Goal: Browse casually: Explore the website without a specific task or goal

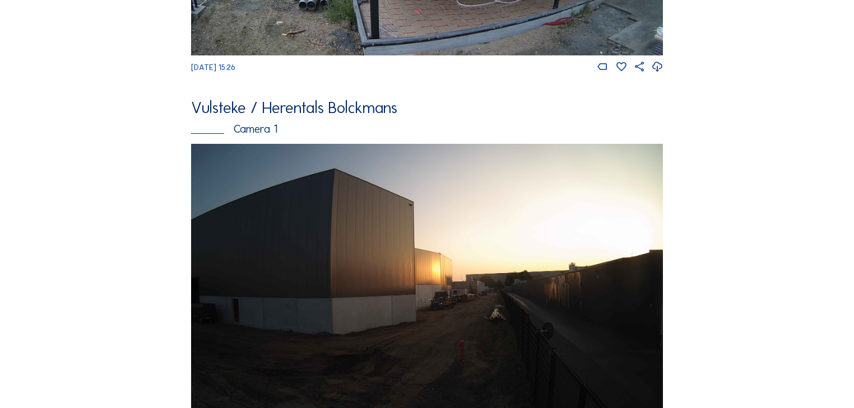
scroll to position [807, 0]
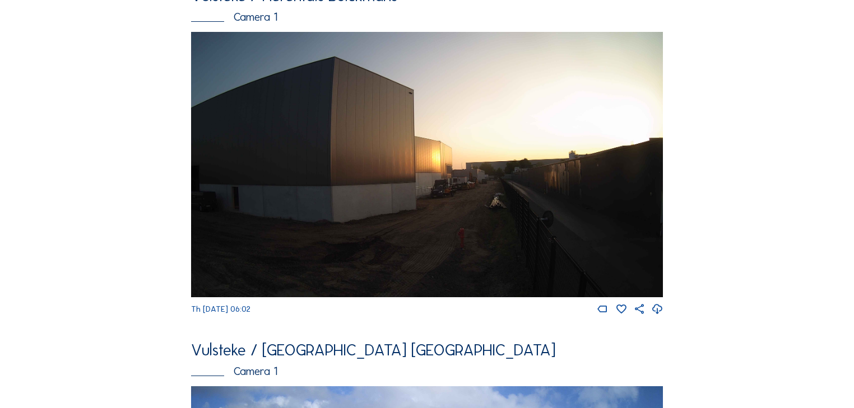
click at [416, 202] on img at bounding box center [427, 165] width 472 height 266
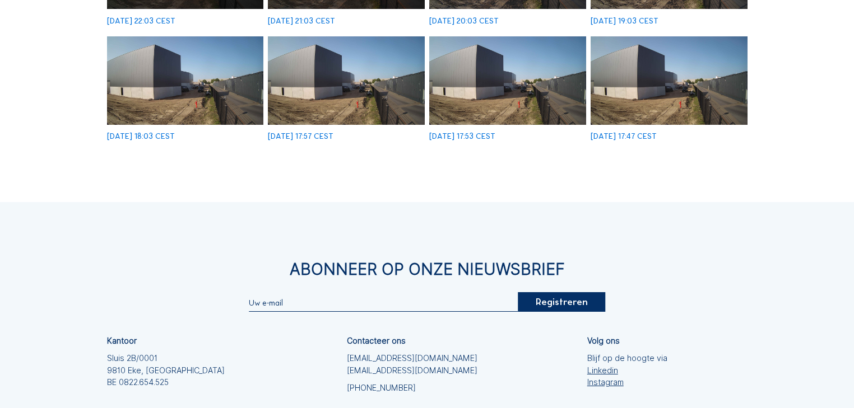
scroll to position [403, 0]
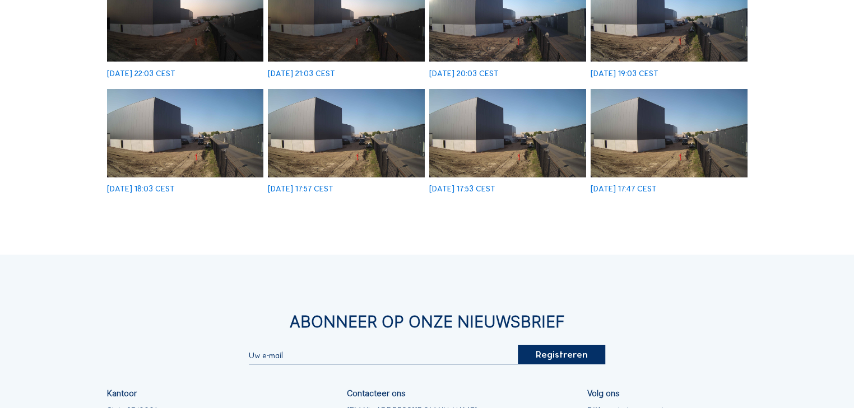
click at [353, 149] on img at bounding box center [346, 133] width 157 height 88
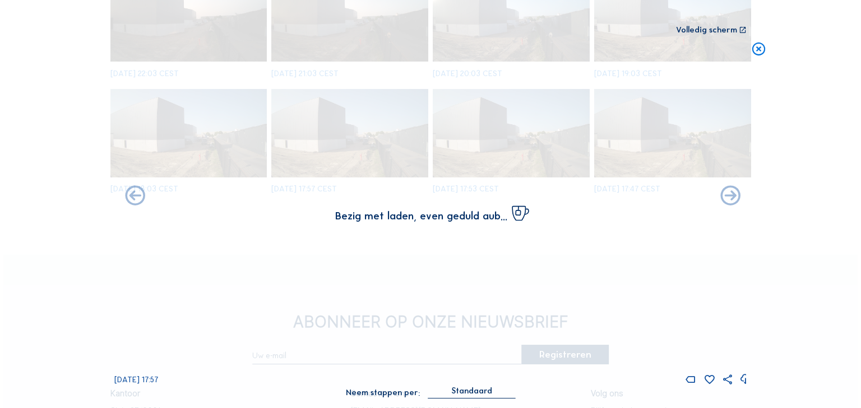
scroll to position [405, 0]
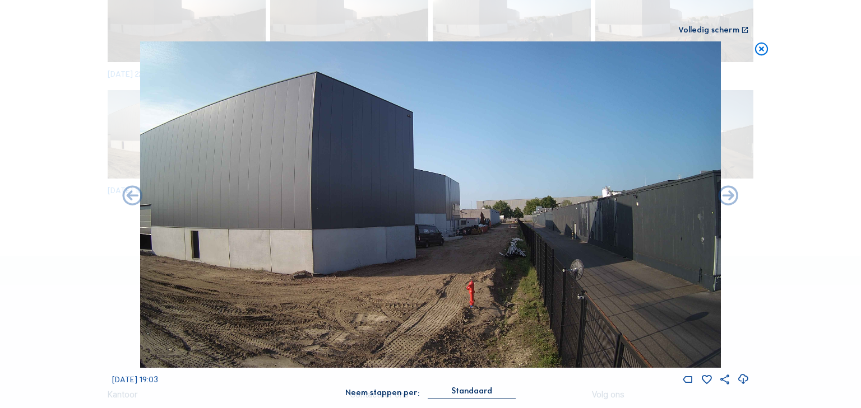
click at [484, 231] on img at bounding box center [430, 204] width 581 height 327
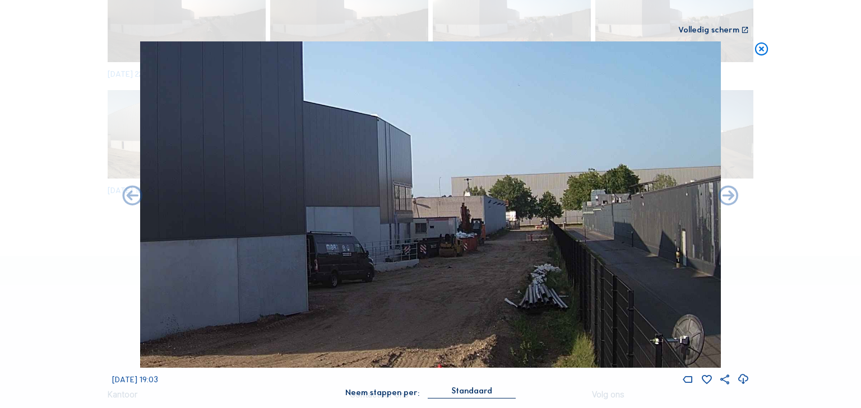
drag, startPoint x: 497, startPoint y: 213, endPoint x: 471, endPoint y: 217, distance: 26.0
click at [471, 217] on img at bounding box center [430, 204] width 581 height 327
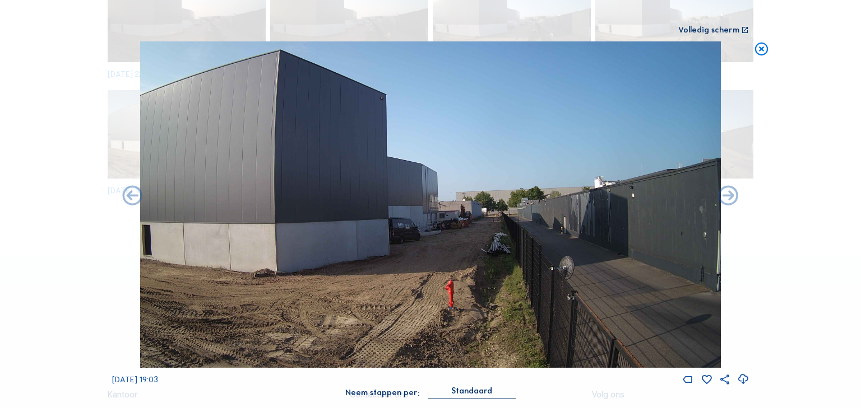
drag, startPoint x: 297, startPoint y: 201, endPoint x: 274, endPoint y: 200, distance: 23.0
click at [273, 200] on img at bounding box center [430, 204] width 581 height 327
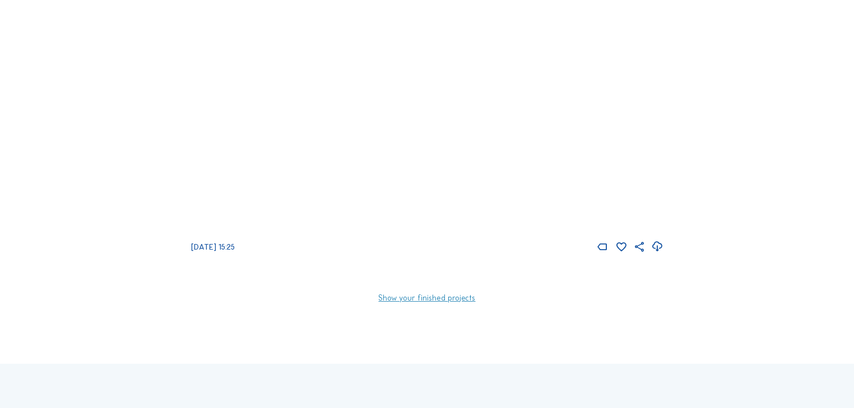
scroll to position [1884, 0]
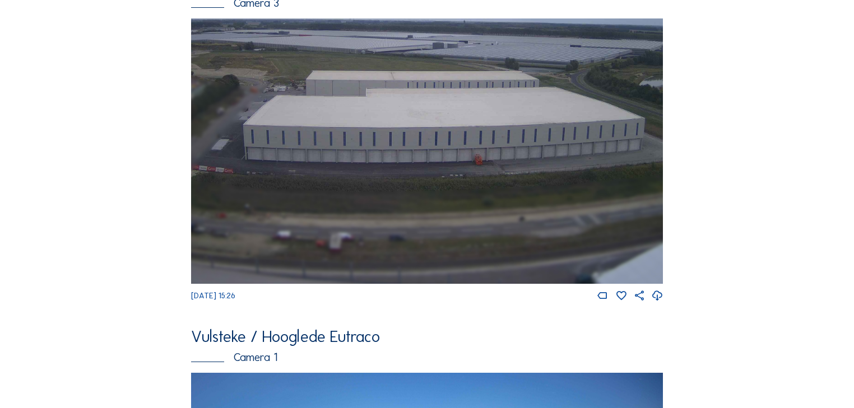
drag, startPoint x: 417, startPoint y: 221, endPoint x: 348, endPoint y: 122, distance: 120.0
click at [348, 122] on img at bounding box center [427, 151] width 472 height 266
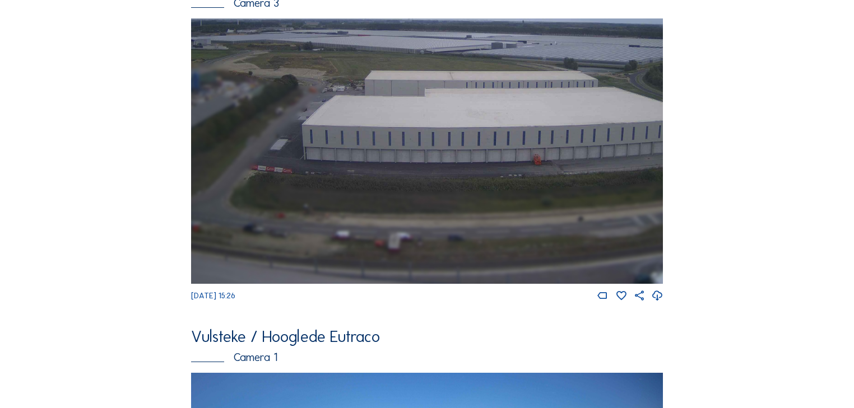
drag, startPoint x: 362, startPoint y: 186, endPoint x: 421, endPoint y: 186, distance: 58.8
click at [421, 186] on img at bounding box center [427, 151] width 472 height 266
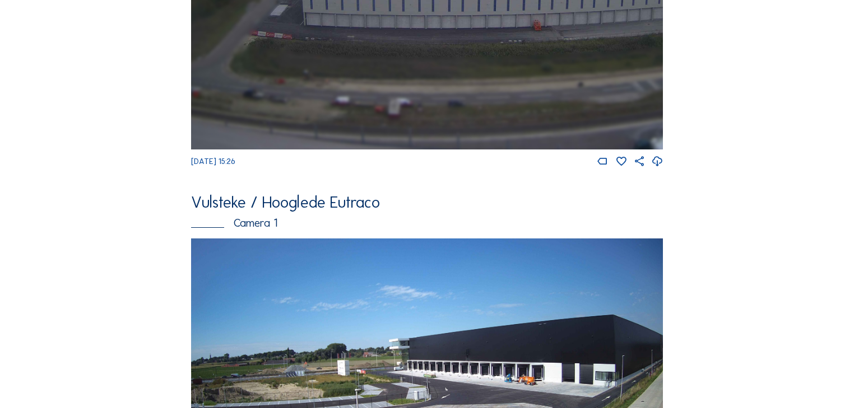
scroll to position [1750, 0]
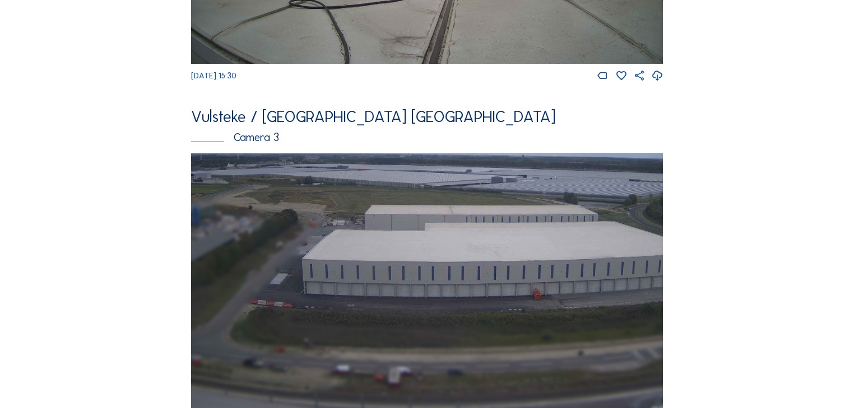
click at [420, 222] on img at bounding box center [427, 286] width 472 height 266
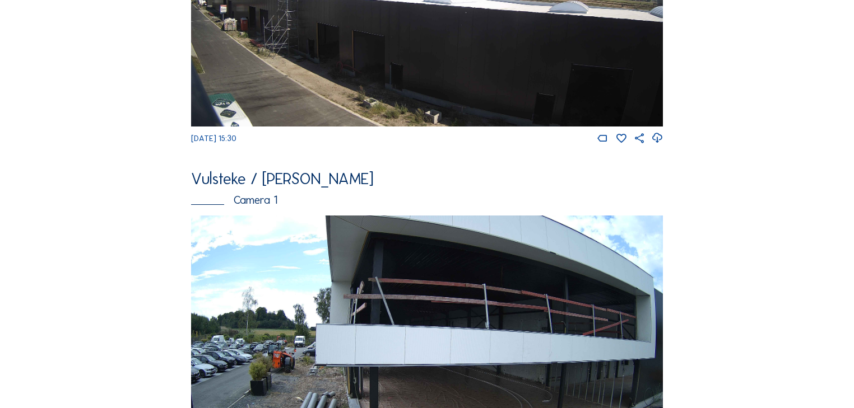
scroll to position [403, 0]
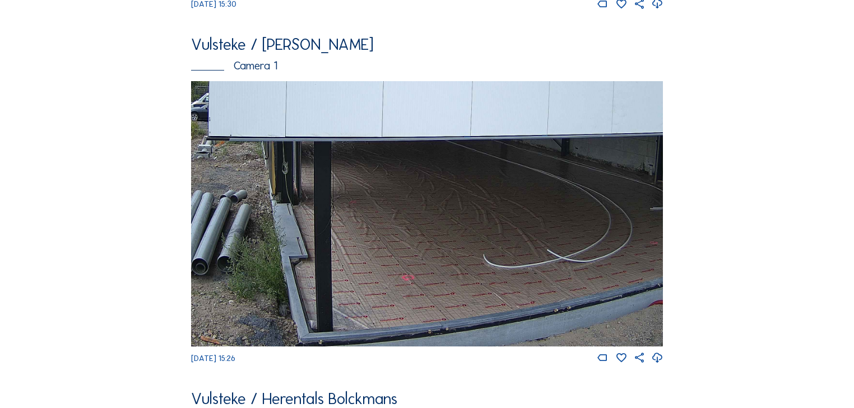
drag, startPoint x: 457, startPoint y: 284, endPoint x: 522, endPoint y: 204, distance: 103.5
click at [522, 204] on img at bounding box center [427, 214] width 472 height 266
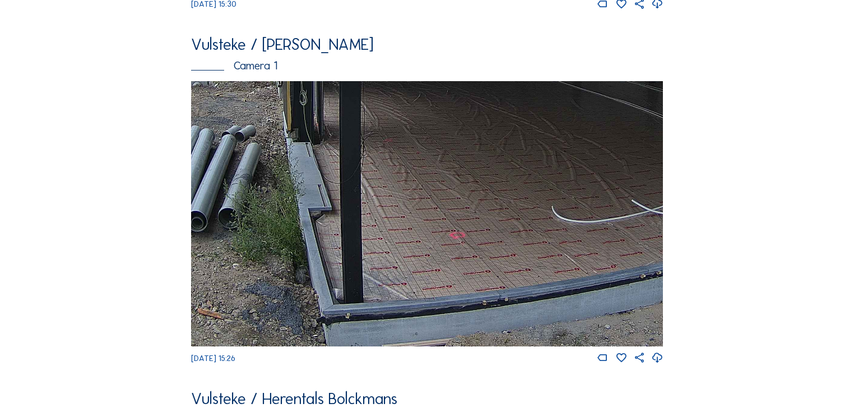
drag, startPoint x: 662, startPoint y: 220, endPoint x: 605, endPoint y: 216, distance: 57.3
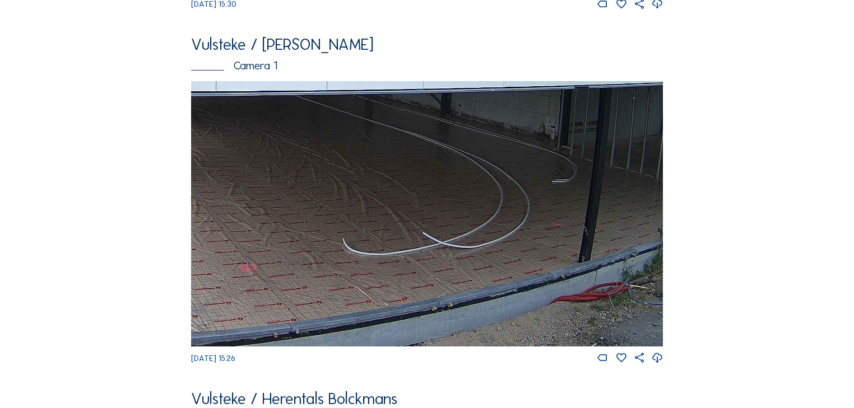
drag, startPoint x: 494, startPoint y: 239, endPoint x: 397, endPoint y: 248, distance: 96.8
click at [397, 248] on img at bounding box center [427, 214] width 472 height 266
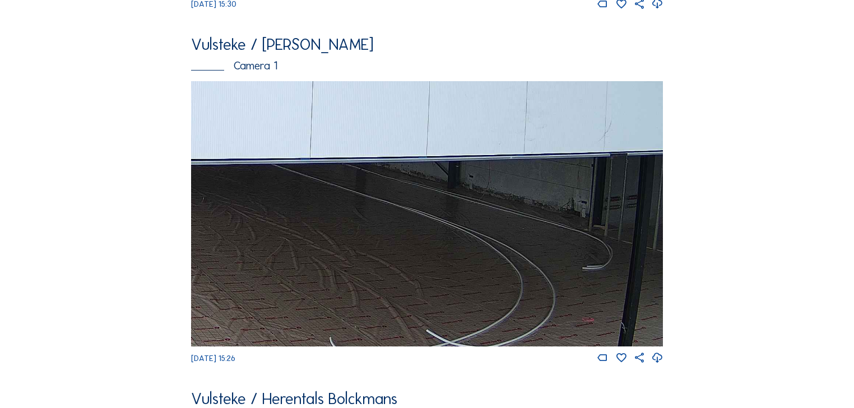
drag, startPoint x: 513, startPoint y: 183, endPoint x: 592, endPoint y: 249, distance: 102.7
click at [592, 249] on img at bounding box center [427, 214] width 472 height 266
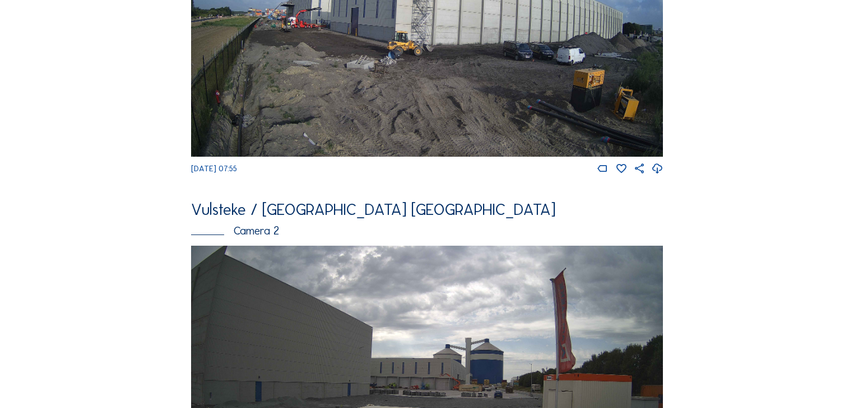
scroll to position [1748, 0]
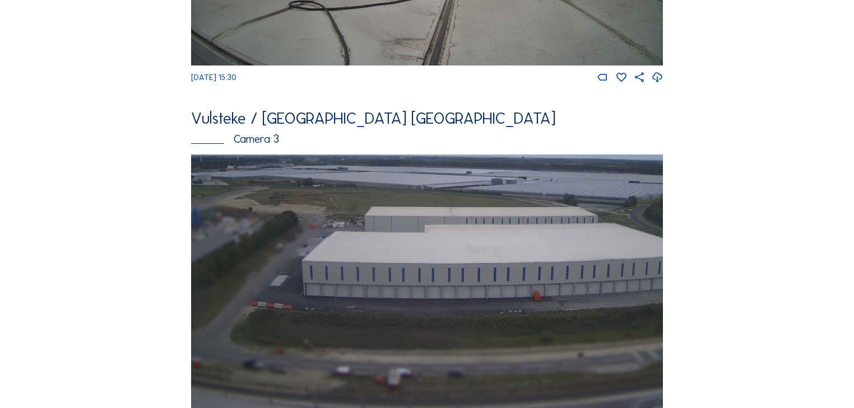
click at [387, 272] on img at bounding box center [427, 288] width 472 height 266
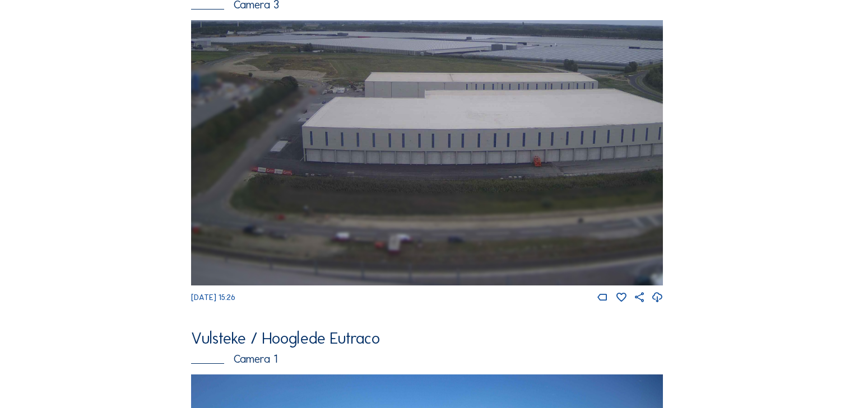
click at [302, 180] on img at bounding box center [427, 153] width 472 height 266
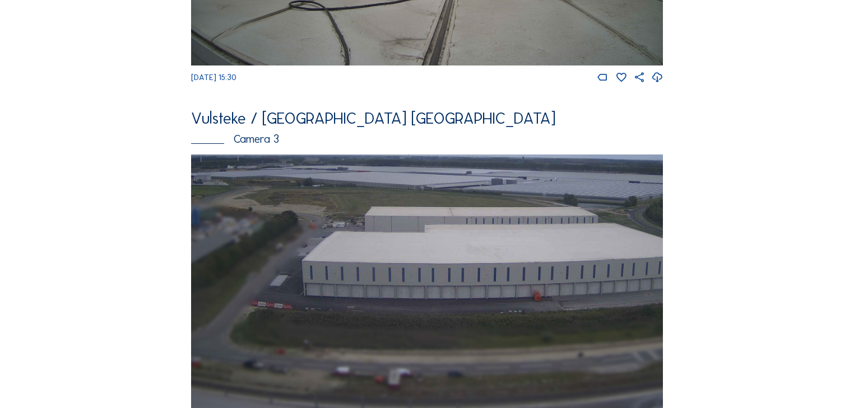
click at [277, 127] on div "Vulsteke / [GEOGRAPHIC_DATA] [GEOGRAPHIC_DATA]" at bounding box center [427, 119] width 472 height 16
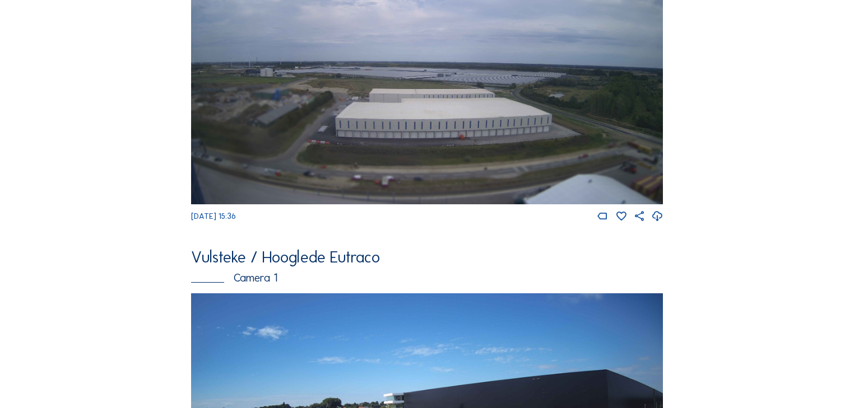
scroll to position [1695, 0]
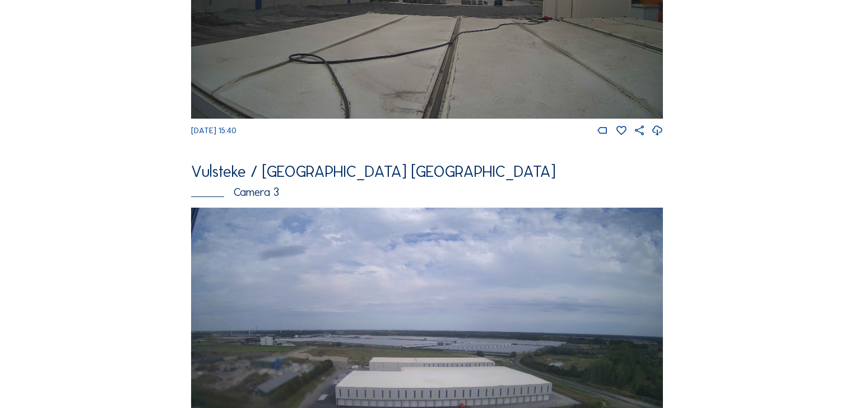
click at [280, 180] on div "Vulsteke / [GEOGRAPHIC_DATA] [GEOGRAPHIC_DATA]" at bounding box center [427, 172] width 472 height 16
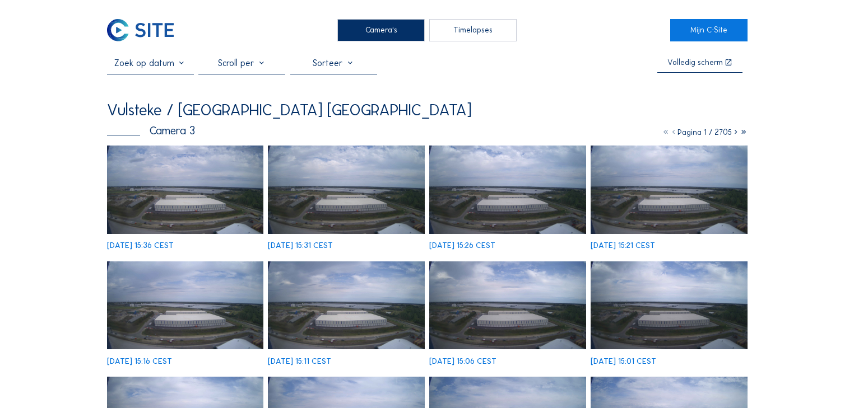
click at [741, 133] on icon at bounding box center [744, 133] width 8 height 10
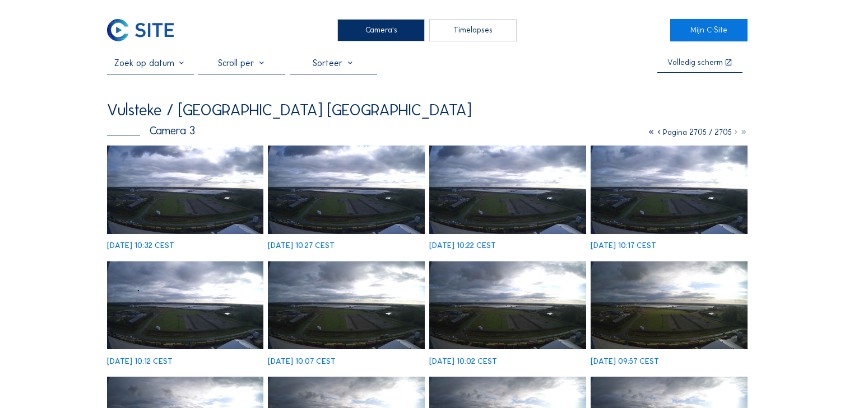
click at [655, 134] on icon at bounding box center [659, 133] width 8 height 10
click at [654, 134] on icon at bounding box center [658, 133] width 8 height 10
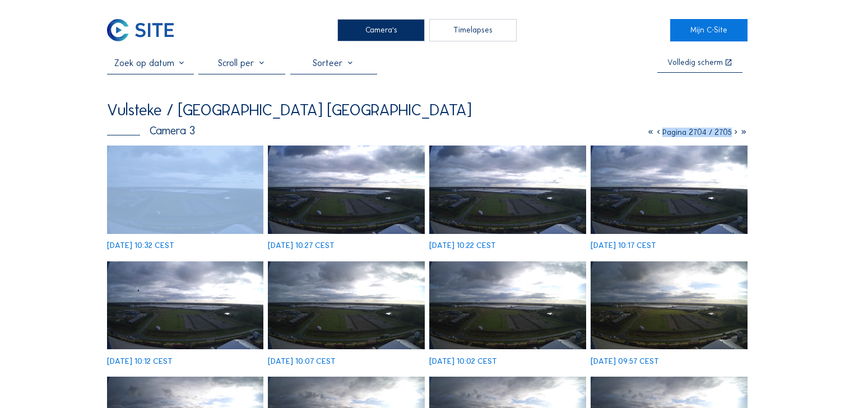
click at [654, 134] on icon at bounding box center [658, 133] width 8 height 10
click at [656, 134] on icon at bounding box center [660, 133] width 8 height 10
click at [654, 134] on icon at bounding box center [658, 133] width 8 height 10
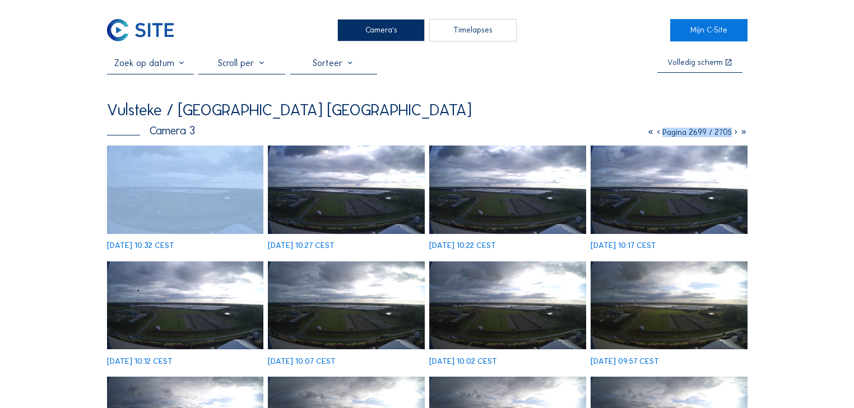
click at [654, 134] on icon at bounding box center [658, 133] width 8 height 10
click at [655, 134] on icon at bounding box center [659, 133] width 8 height 10
click at [654, 134] on icon at bounding box center [658, 133] width 8 height 10
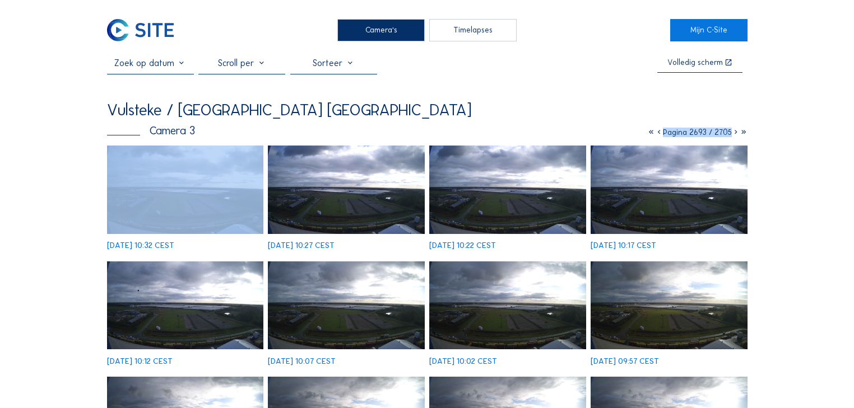
click at [655, 134] on icon at bounding box center [659, 133] width 8 height 10
click at [656, 134] on icon at bounding box center [660, 133] width 8 height 10
click at [654, 134] on icon at bounding box center [658, 133] width 8 height 10
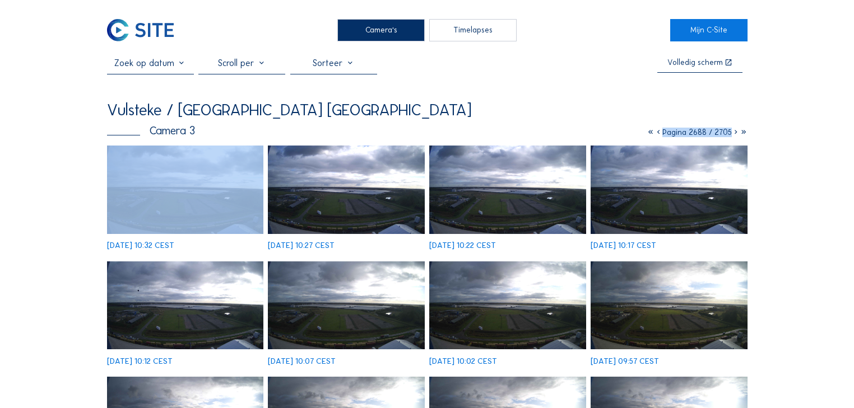
click at [654, 134] on icon at bounding box center [658, 133] width 8 height 10
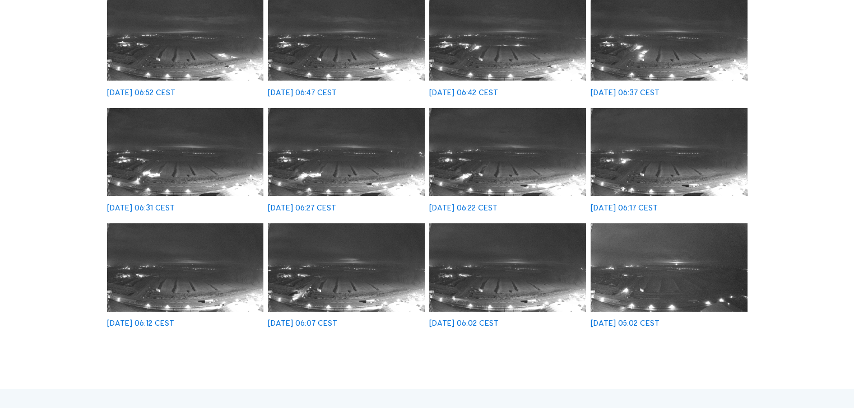
click at [336, 258] on img at bounding box center [346, 268] width 157 height 88
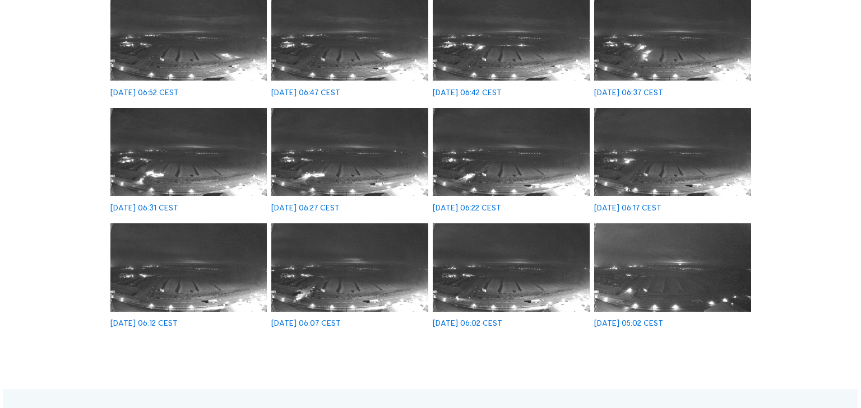
scroll to position [269, 0]
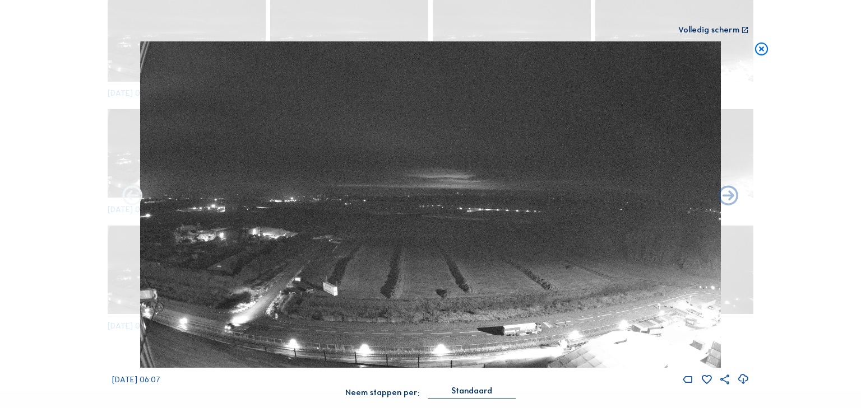
click at [133, 194] on icon at bounding box center [132, 196] width 24 height 25
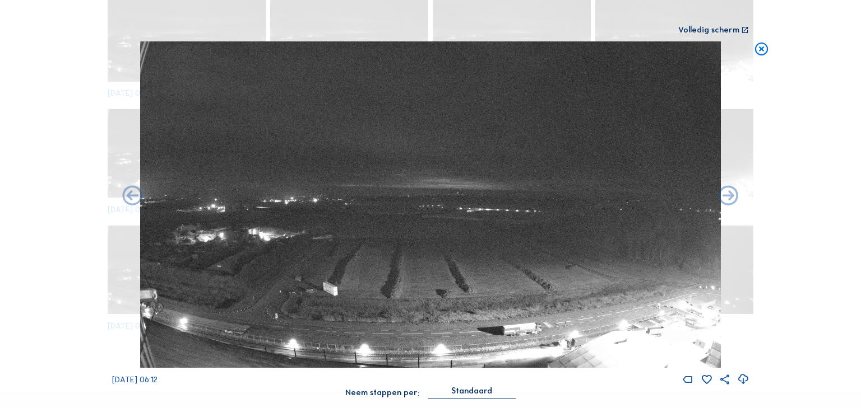
click at [133, 194] on icon at bounding box center [132, 196] width 24 height 25
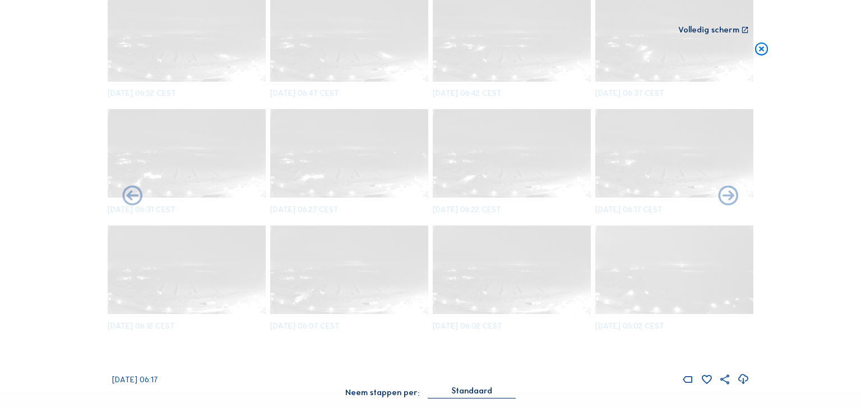
click at [133, 194] on icon at bounding box center [132, 196] width 24 height 25
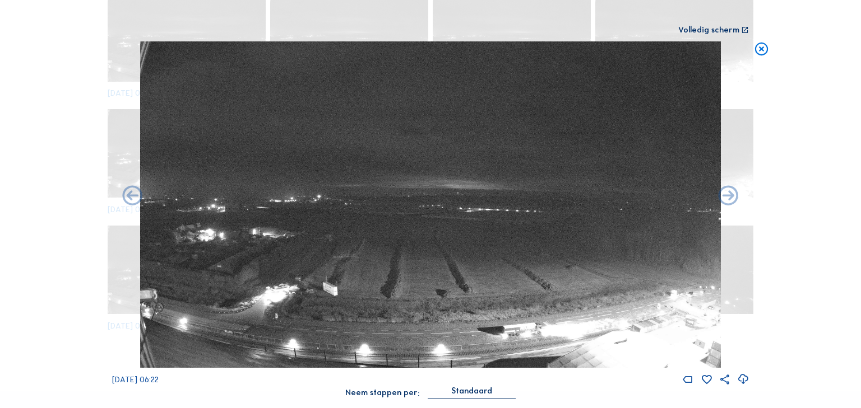
click at [133, 194] on icon at bounding box center [132, 196] width 24 height 25
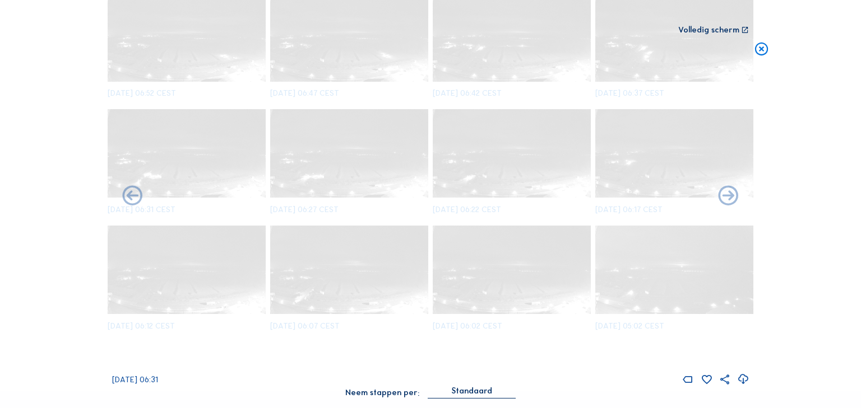
click at [133, 194] on icon at bounding box center [132, 196] width 24 height 25
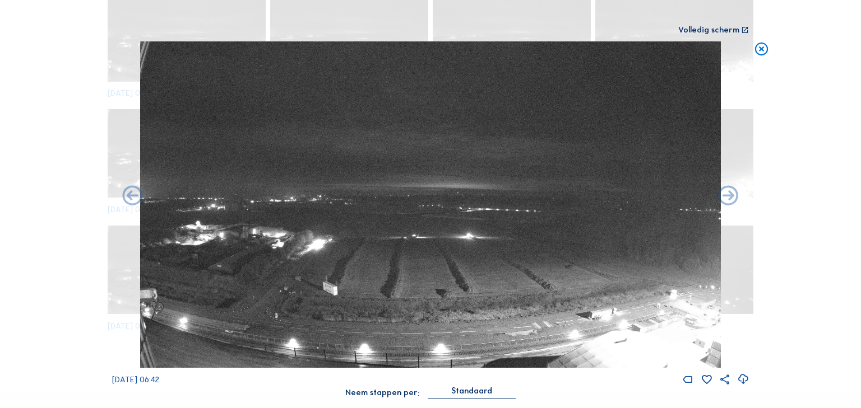
click at [133, 194] on icon at bounding box center [132, 196] width 24 height 25
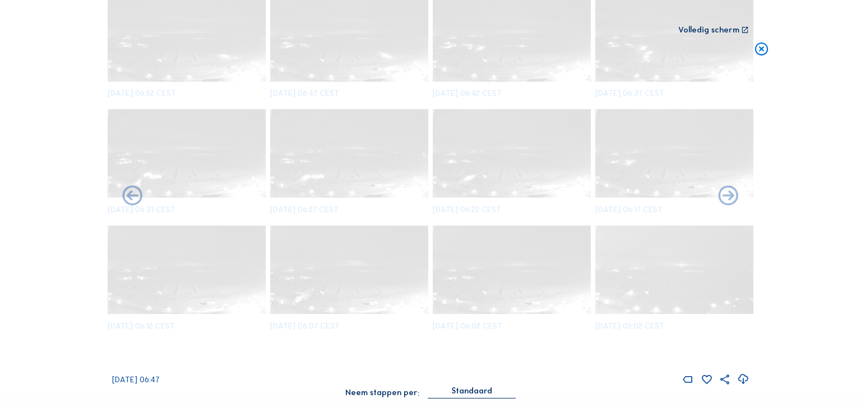
click at [133, 194] on icon at bounding box center [132, 196] width 24 height 25
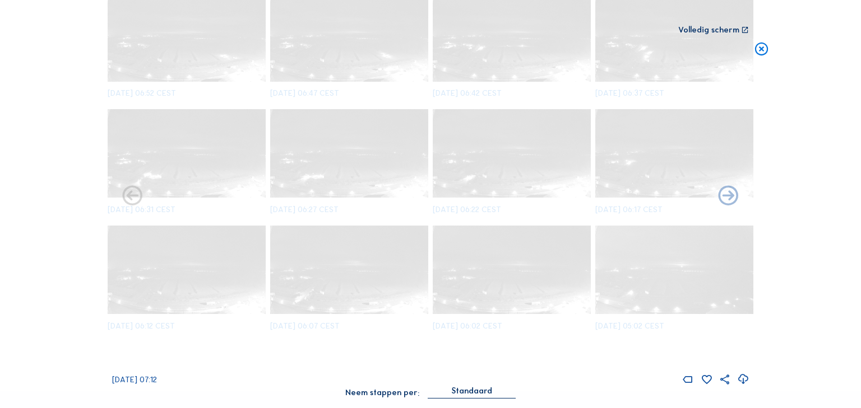
click at [133, 194] on icon at bounding box center [132, 196] width 24 height 25
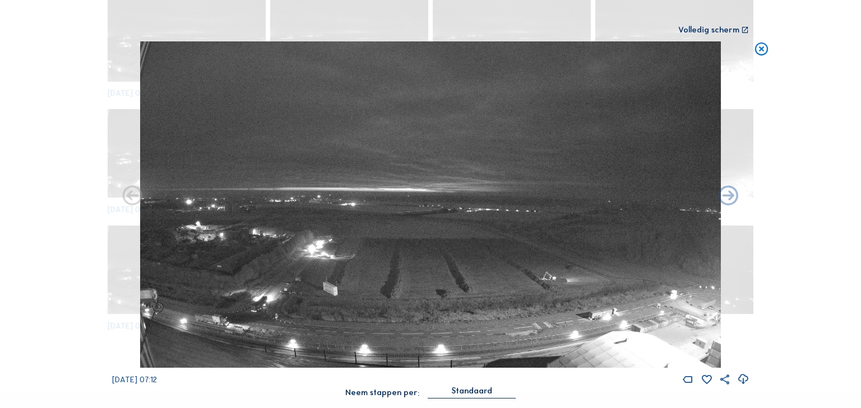
click at [133, 194] on icon at bounding box center [132, 196] width 24 height 25
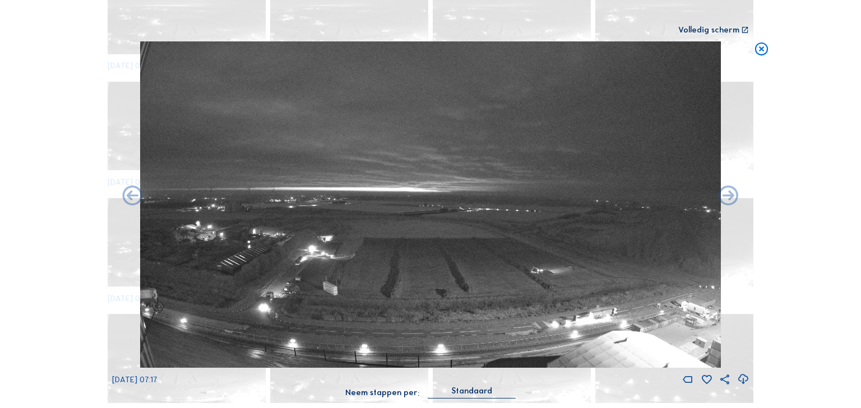
scroll to position [735, 0]
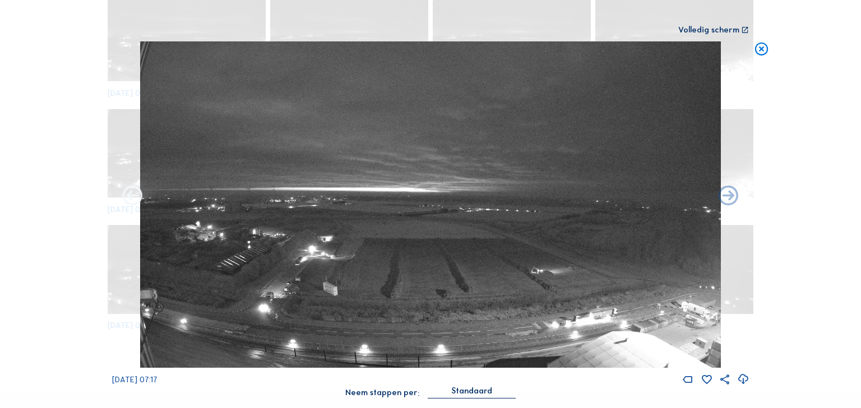
click at [131, 195] on icon at bounding box center [132, 196] width 24 height 25
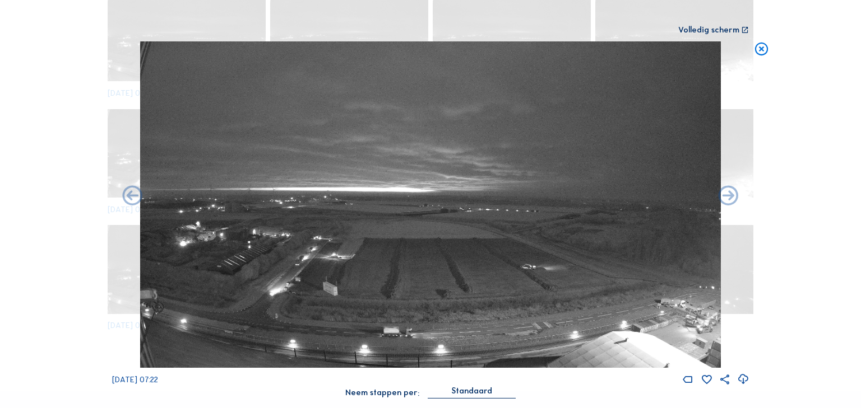
click at [131, 195] on icon at bounding box center [132, 196] width 24 height 25
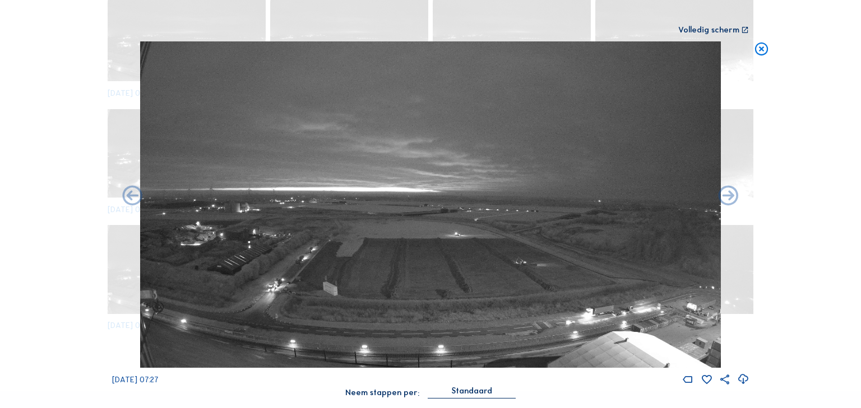
click at [131, 195] on icon at bounding box center [132, 196] width 24 height 25
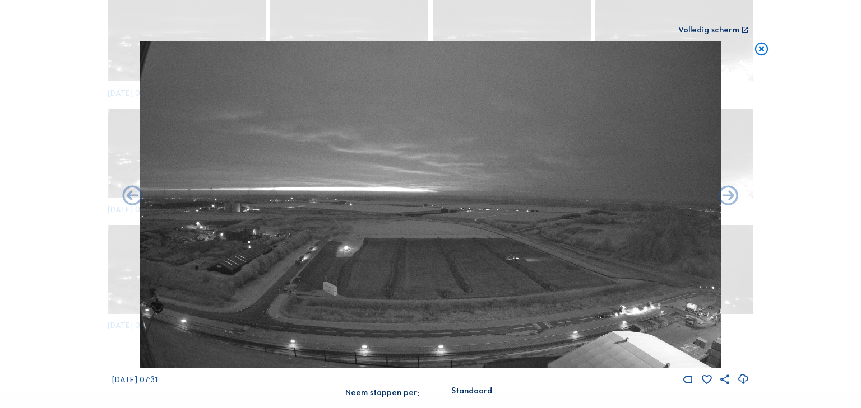
click at [131, 195] on icon at bounding box center [132, 196] width 24 height 25
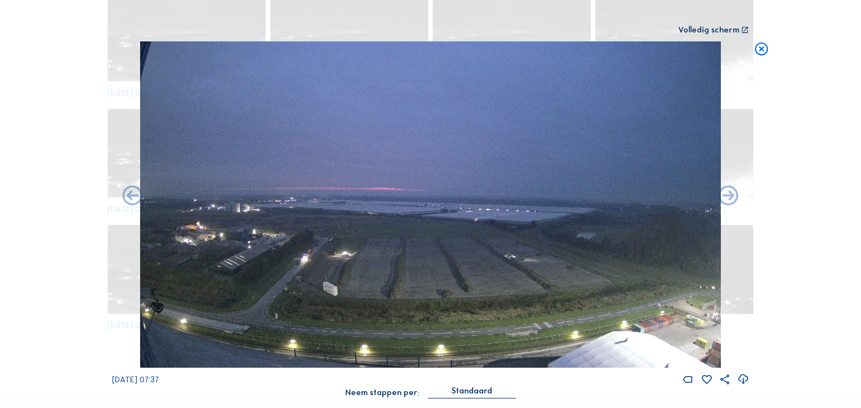
click at [131, 195] on icon at bounding box center [132, 196] width 24 height 25
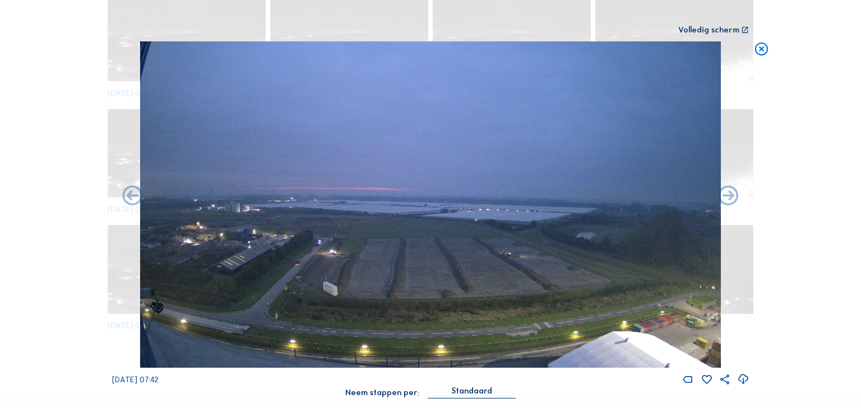
click at [131, 195] on icon at bounding box center [132, 196] width 24 height 25
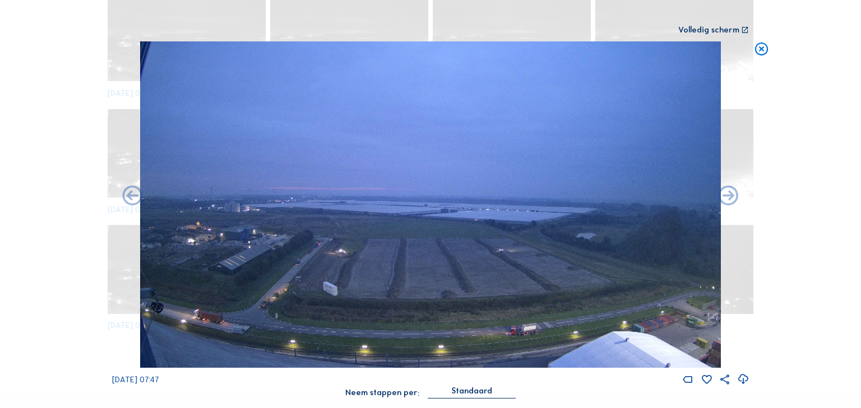
click at [131, 195] on icon at bounding box center [132, 196] width 24 height 25
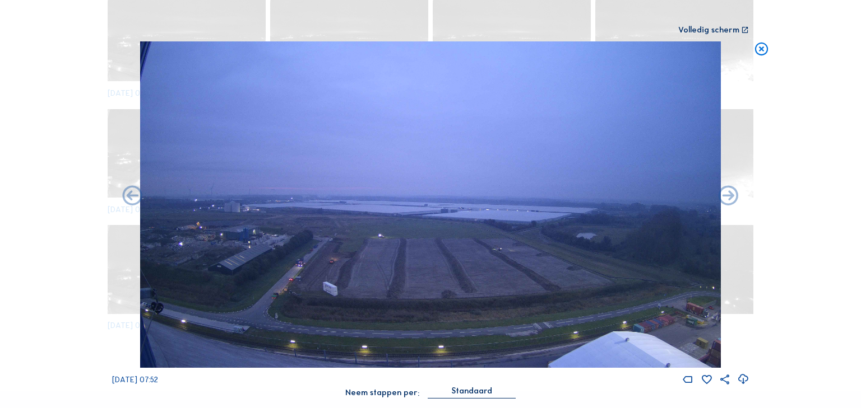
click at [131, 195] on icon at bounding box center [132, 196] width 24 height 25
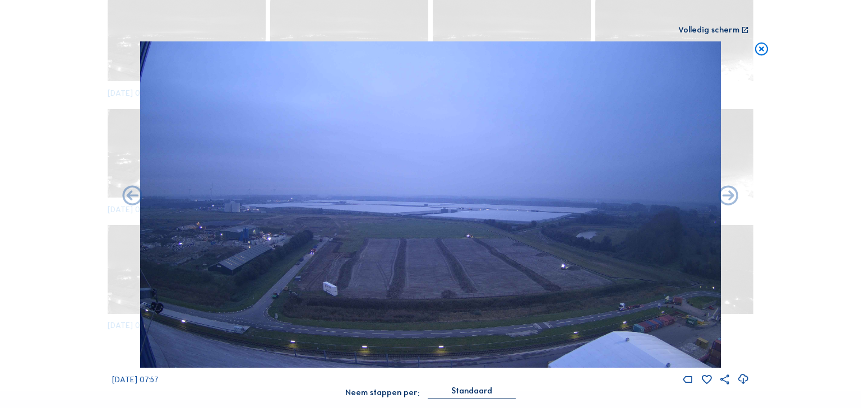
click at [131, 195] on icon at bounding box center [132, 196] width 24 height 25
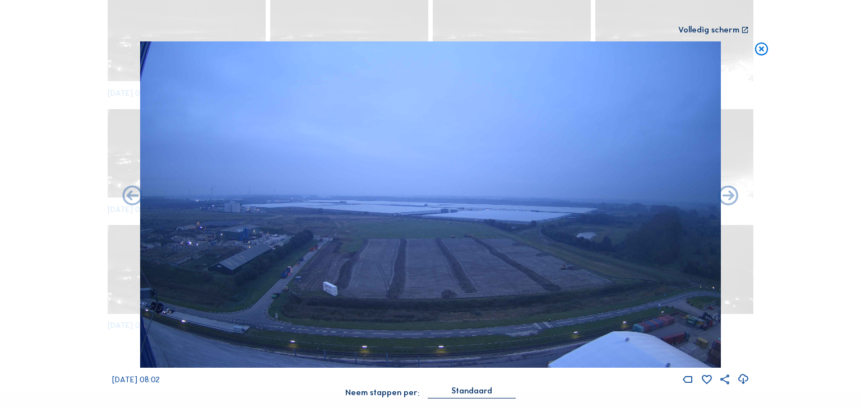
click at [131, 195] on icon at bounding box center [132, 196] width 24 height 25
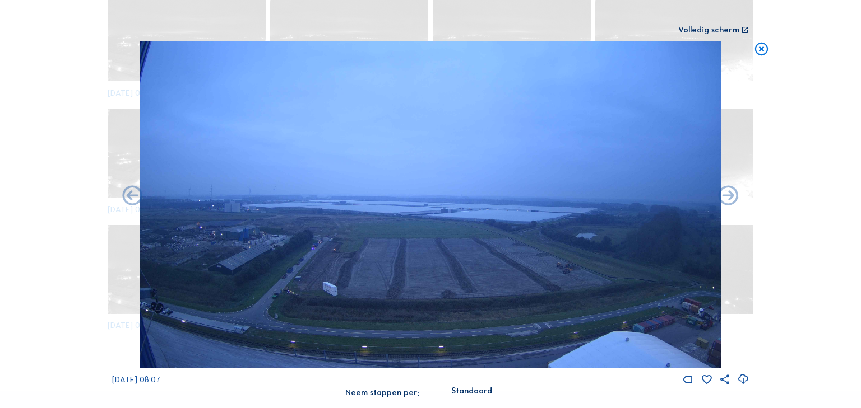
click at [131, 195] on icon at bounding box center [132, 196] width 24 height 25
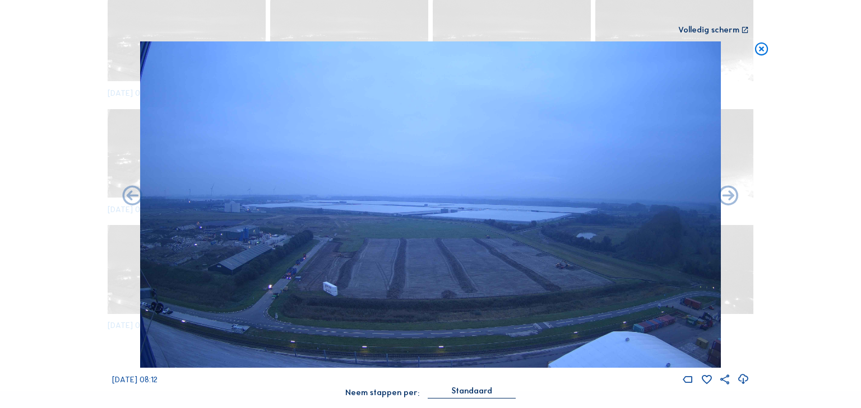
click at [131, 195] on icon at bounding box center [132, 196] width 24 height 25
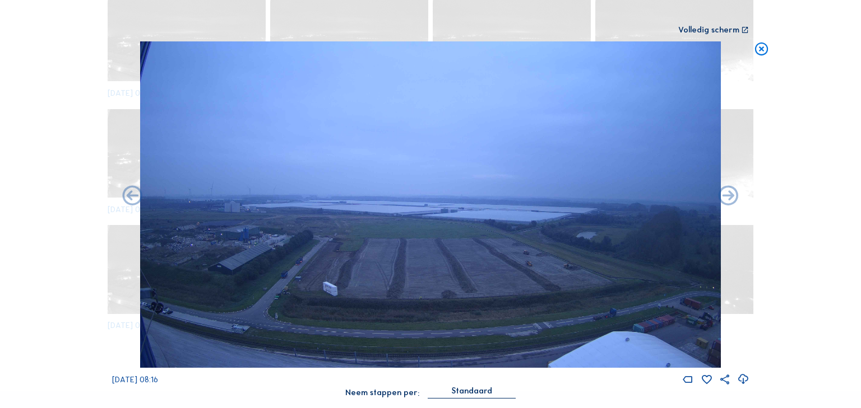
click at [131, 195] on icon at bounding box center [132, 196] width 24 height 25
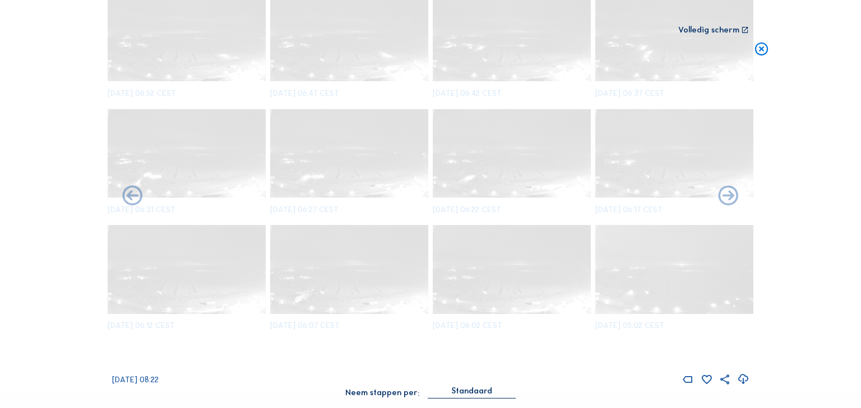
click at [131, 195] on icon at bounding box center [132, 196] width 24 height 25
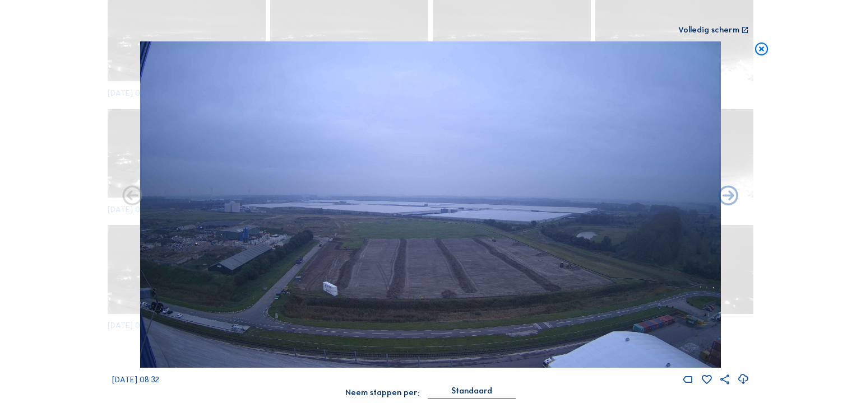
click at [131, 195] on icon at bounding box center [132, 196] width 24 height 25
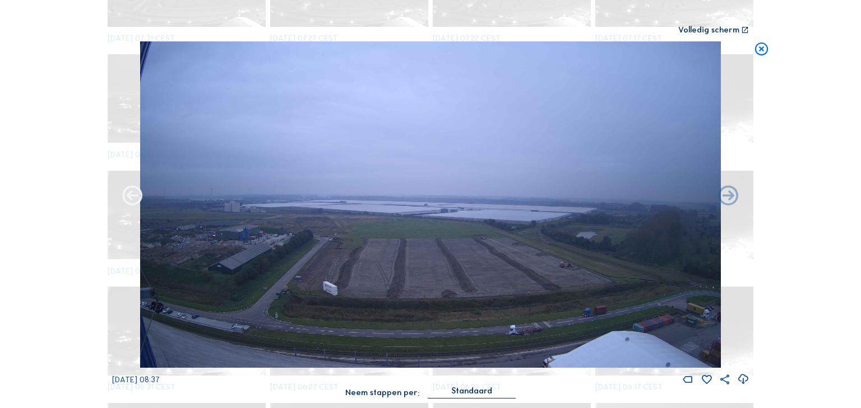
scroll to position [1201, 0]
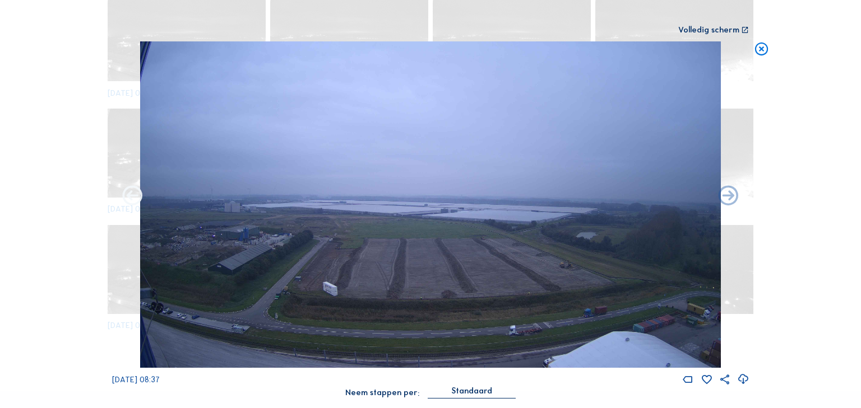
click at [129, 195] on icon at bounding box center [132, 196] width 24 height 25
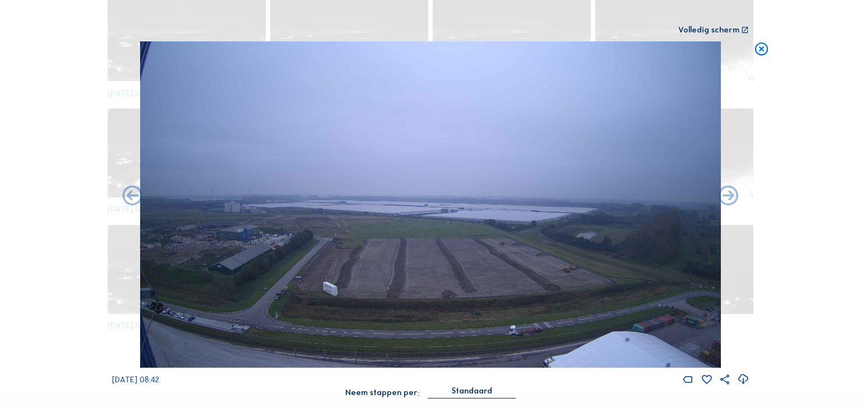
click at [760, 50] on icon at bounding box center [761, 49] width 16 height 16
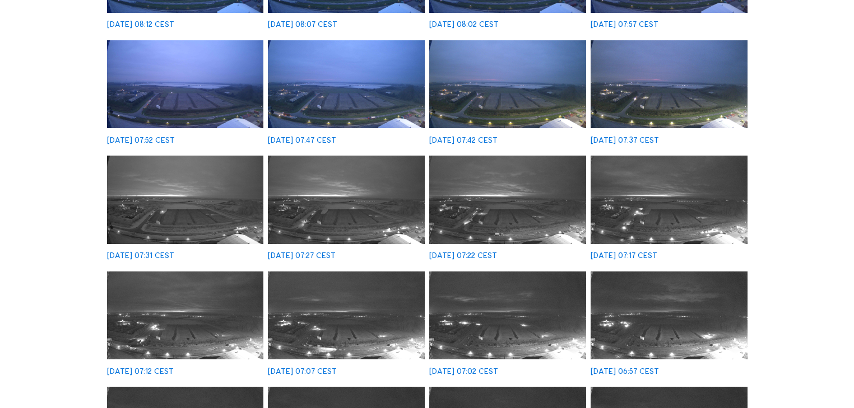
scroll to position [0, 0]
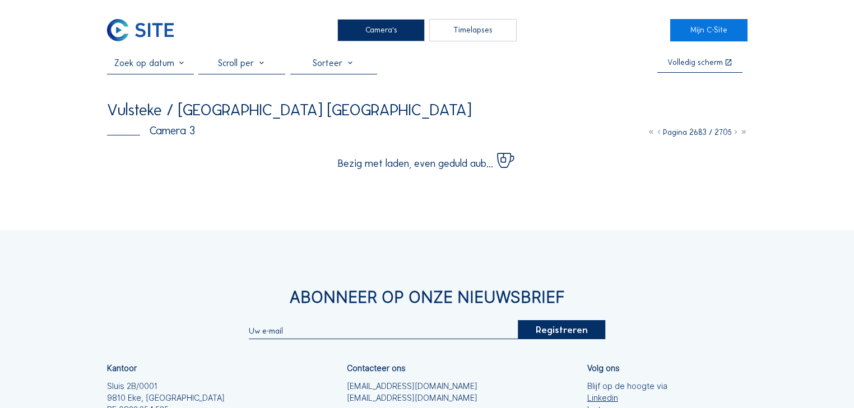
click at [655, 135] on icon at bounding box center [659, 133] width 8 height 10
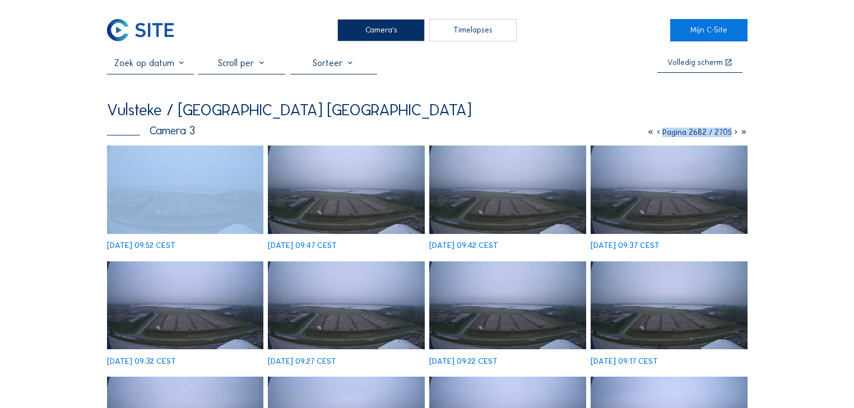
click at [654, 135] on icon at bounding box center [658, 133] width 8 height 10
click at [655, 135] on icon at bounding box center [659, 133] width 8 height 10
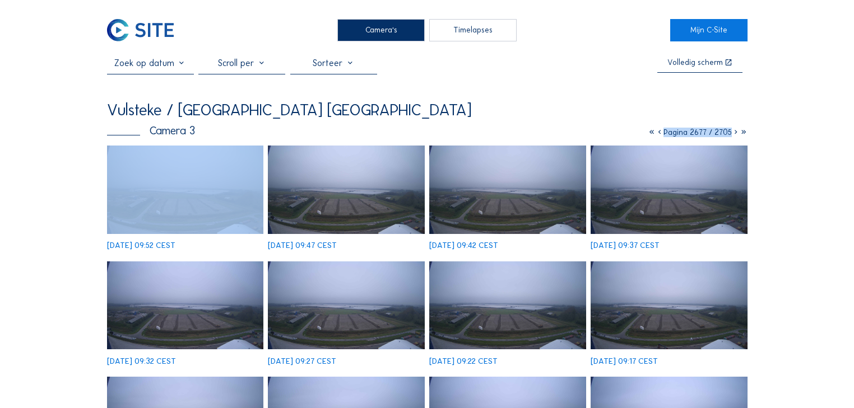
click at [656, 135] on icon at bounding box center [660, 133] width 8 height 10
click at [655, 135] on icon at bounding box center [659, 133] width 8 height 10
click at [656, 135] on icon at bounding box center [660, 133] width 8 height 10
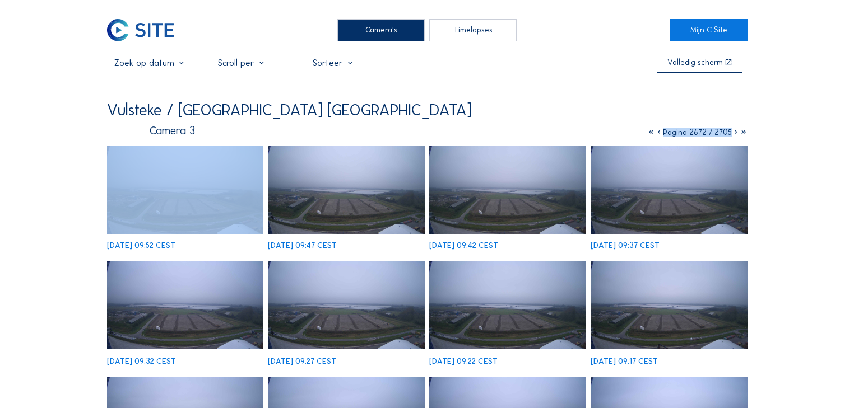
click at [655, 135] on icon at bounding box center [659, 133] width 8 height 10
click at [654, 135] on icon at bounding box center [658, 133] width 8 height 10
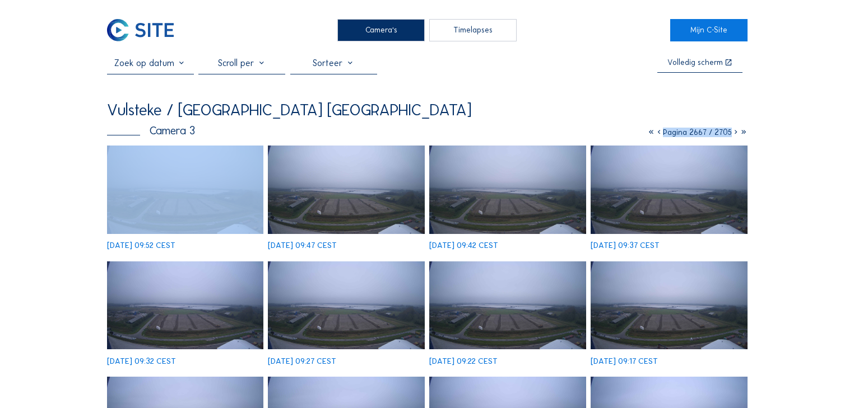
click at [655, 135] on icon at bounding box center [659, 133] width 8 height 10
click at [654, 135] on icon at bounding box center [658, 133] width 8 height 10
click at [655, 135] on icon at bounding box center [659, 133] width 8 height 10
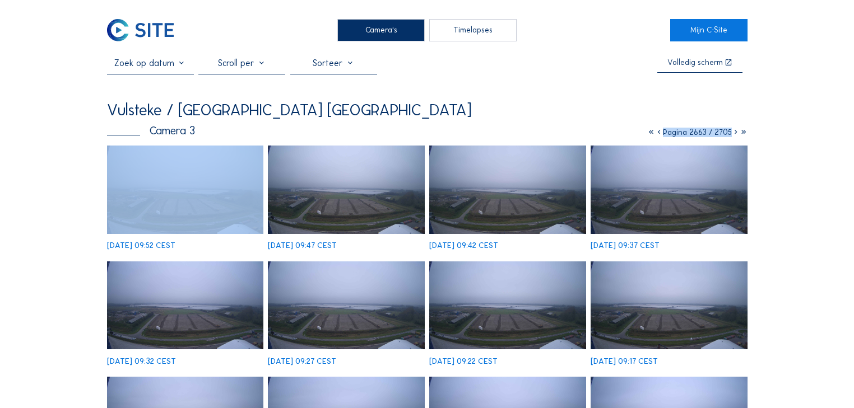
click at [655, 135] on icon at bounding box center [659, 133] width 8 height 10
click at [656, 135] on icon at bounding box center [660, 133] width 8 height 10
click at [654, 135] on icon at bounding box center [658, 133] width 8 height 10
click at [655, 135] on icon at bounding box center [659, 133] width 8 height 10
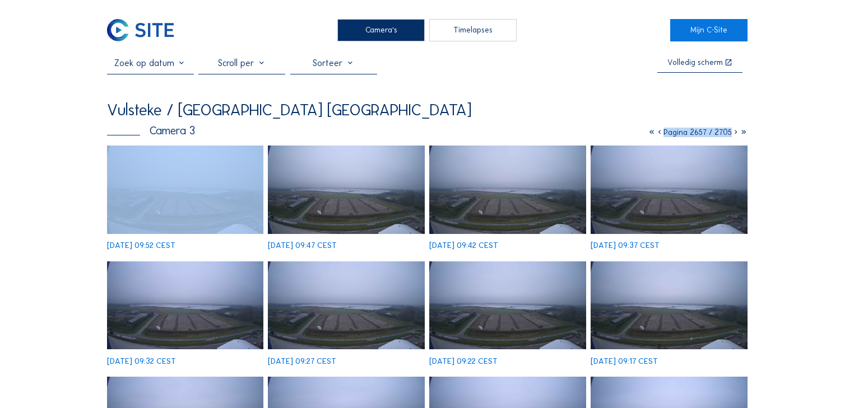
click at [656, 135] on icon at bounding box center [660, 133] width 8 height 10
click at [655, 135] on icon at bounding box center [659, 133] width 8 height 10
click at [656, 135] on icon at bounding box center [660, 133] width 8 height 10
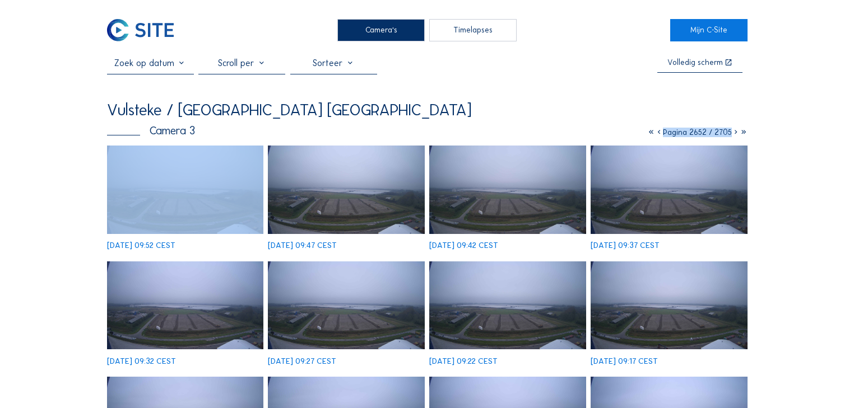
click at [655, 135] on icon at bounding box center [659, 133] width 8 height 10
click at [654, 135] on icon at bounding box center [658, 133] width 8 height 10
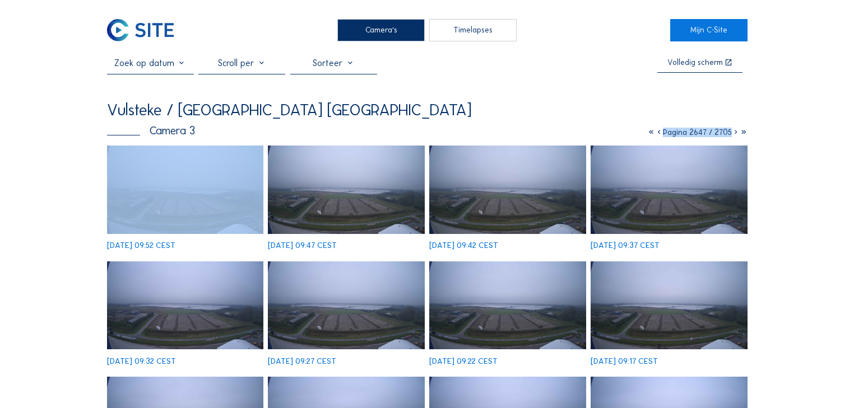
click at [655, 135] on icon at bounding box center [659, 133] width 8 height 10
click at [654, 135] on icon at bounding box center [658, 133] width 8 height 10
click at [655, 135] on icon at bounding box center [659, 133] width 8 height 10
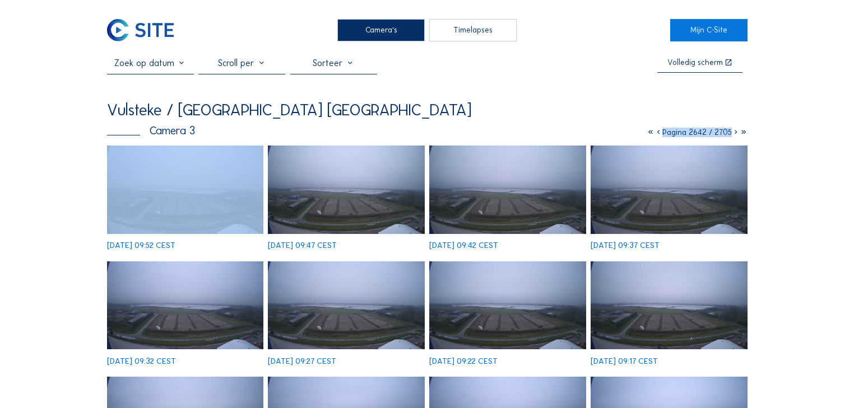
click at [654, 135] on icon at bounding box center [658, 133] width 8 height 10
click at [655, 135] on icon at bounding box center [659, 133] width 8 height 10
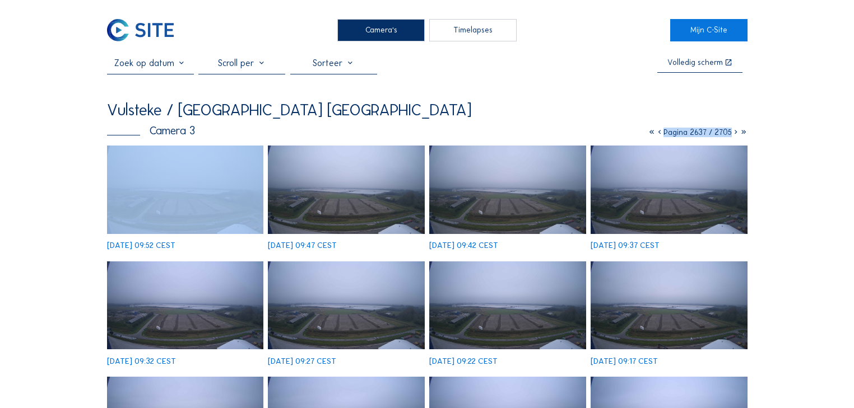
click at [656, 135] on icon at bounding box center [660, 133] width 8 height 10
click at [655, 135] on icon at bounding box center [659, 133] width 8 height 10
click at [656, 135] on icon at bounding box center [660, 133] width 8 height 10
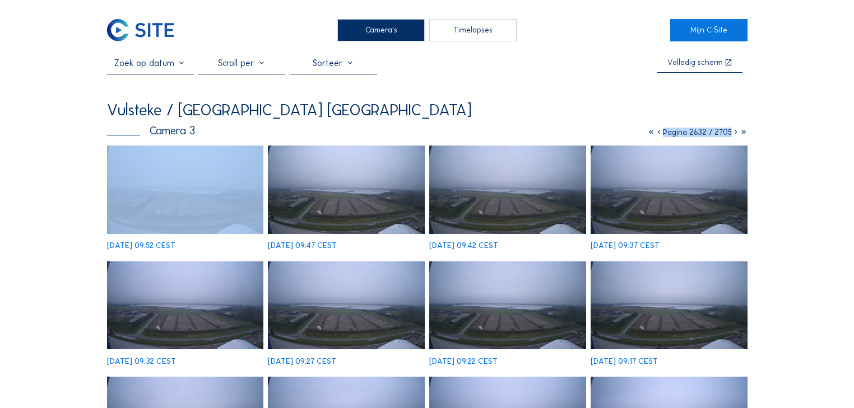
click at [655, 135] on icon at bounding box center [659, 133] width 8 height 10
click at [654, 135] on icon at bounding box center [658, 133] width 8 height 10
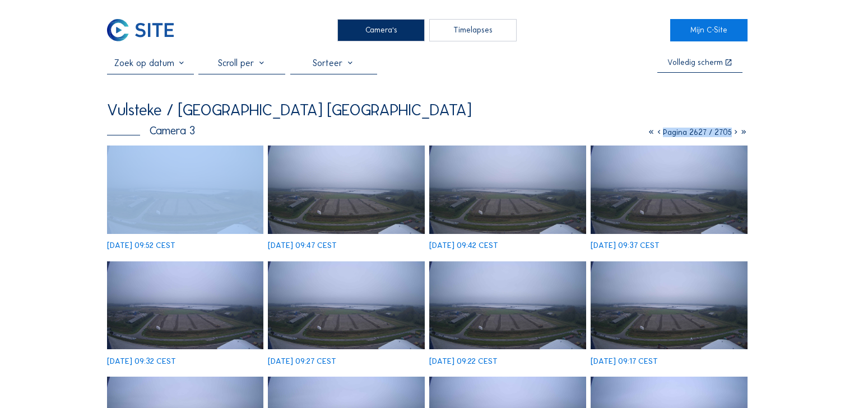
click at [655, 135] on icon at bounding box center [659, 133] width 8 height 10
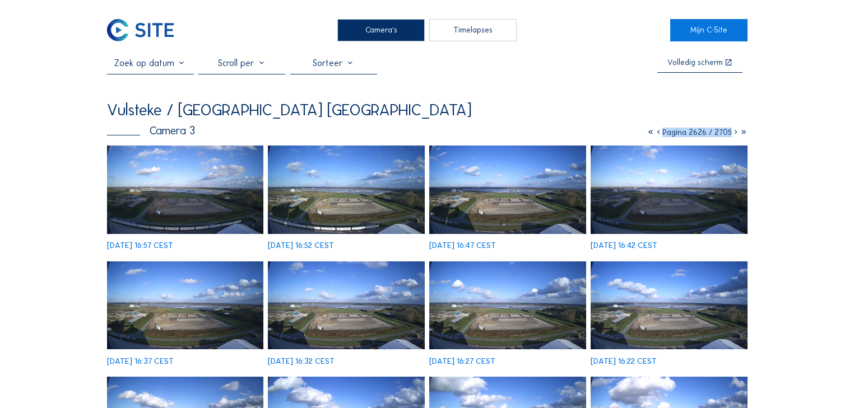
click at [654, 134] on icon at bounding box center [658, 133] width 8 height 10
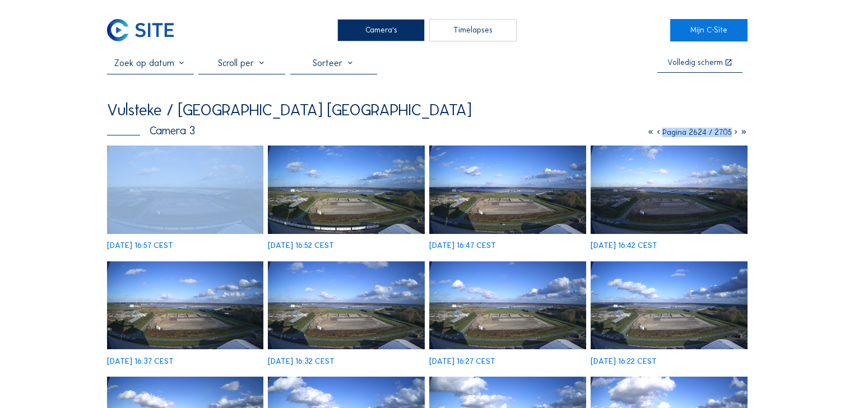
click at [654, 134] on icon at bounding box center [658, 133] width 8 height 10
click at [655, 134] on icon at bounding box center [659, 133] width 8 height 10
click at [656, 134] on icon at bounding box center [660, 133] width 8 height 10
click at [654, 134] on icon at bounding box center [658, 133] width 8 height 10
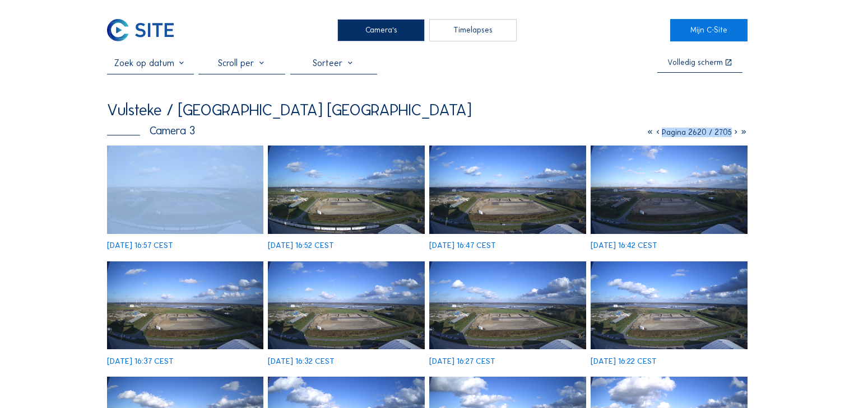
click at [654, 134] on icon at bounding box center [658, 133] width 8 height 10
click at [656, 134] on icon at bounding box center [660, 133] width 8 height 10
click at [657, 134] on icon at bounding box center [661, 133] width 8 height 10
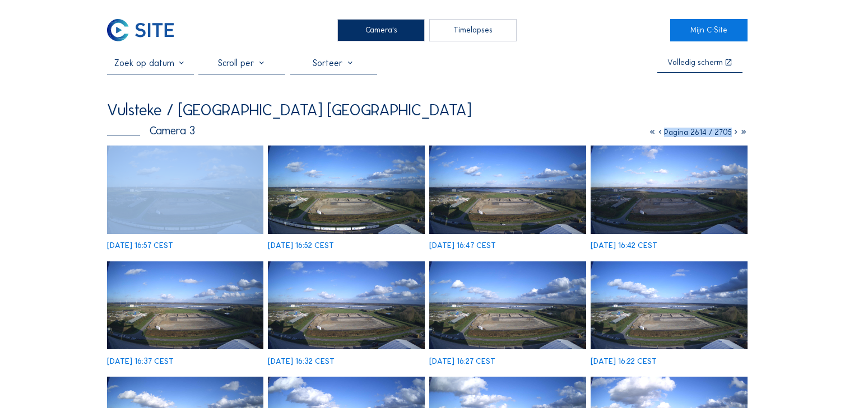
click at [656, 134] on icon at bounding box center [660, 133] width 8 height 10
click at [652, 134] on icon at bounding box center [654, 133] width 8 height 10
click at [652, 134] on div "Camera 3 Pagina 1 / 2705" at bounding box center [427, 131] width 640 height 11
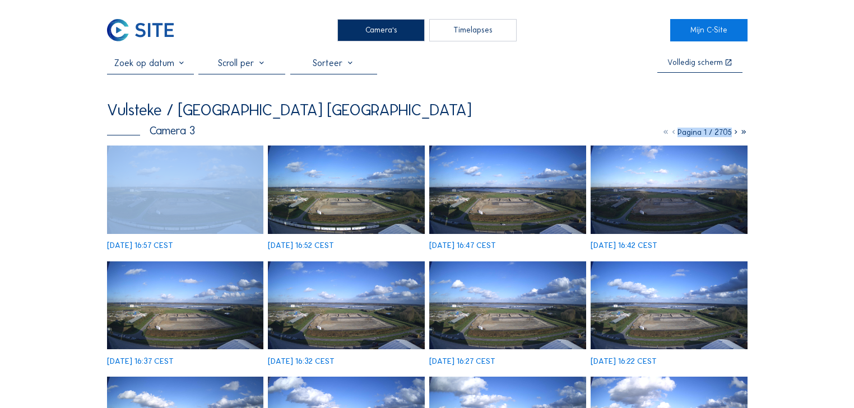
click at [652, 134] on div "Camera 3 Pagina 1 / 2705" at bounding box center [427, 131] width 640 height 11
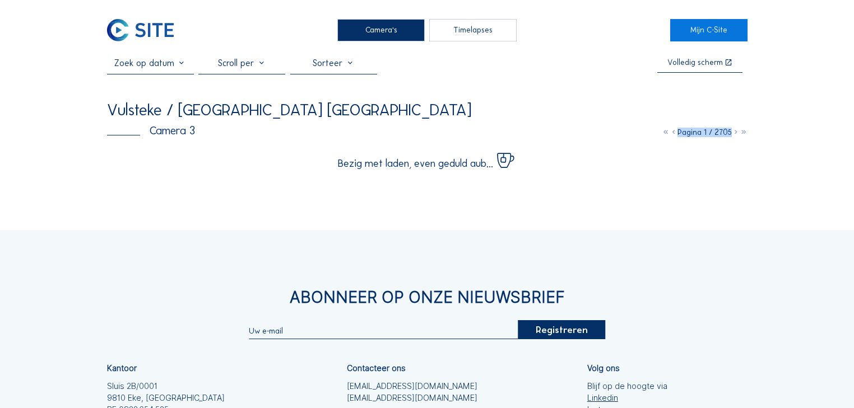
click at [670, 134] on icon at bounding box center [674, 133] width 8 height 10
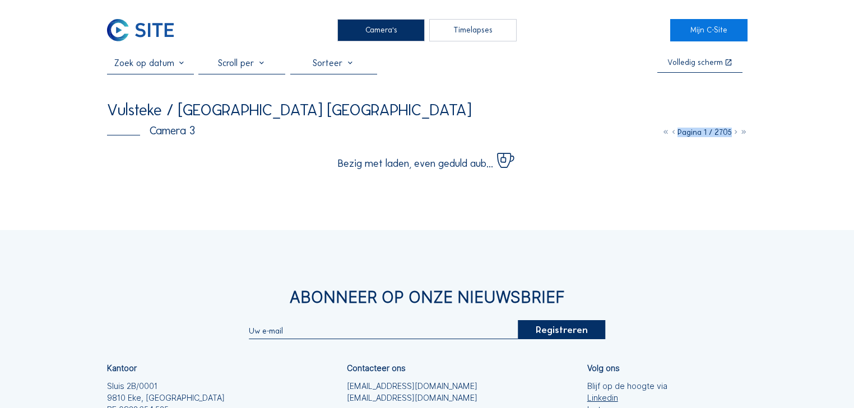
click at [670, 134] on icon at bounding box center [674, 133] width 8 height 10
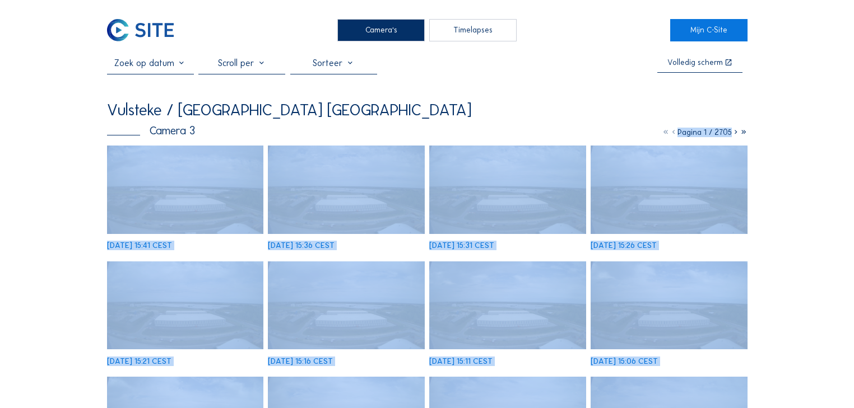
click at [743, 134] on icon at bounding box center [744, 133] width 8 height 10
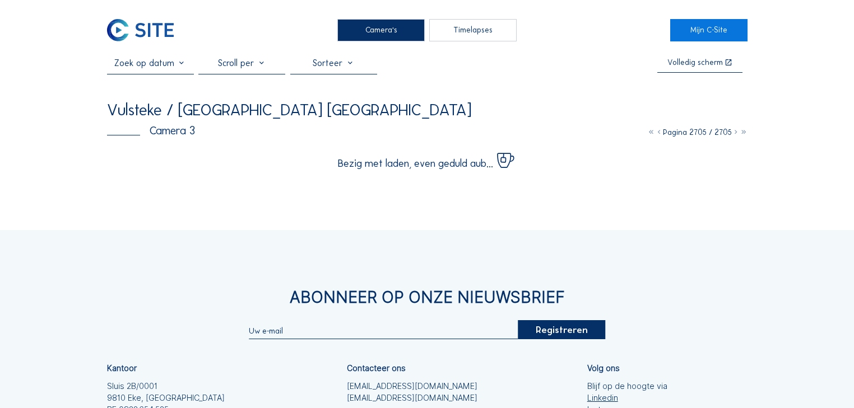
click at [467, 29] on div "Timelapses" at bounding box center [472, 30] width 87 height 22
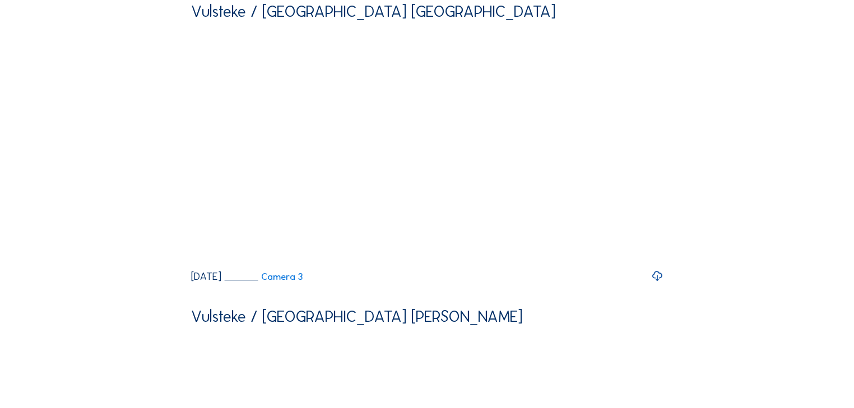
scroll to position [1076, 0]
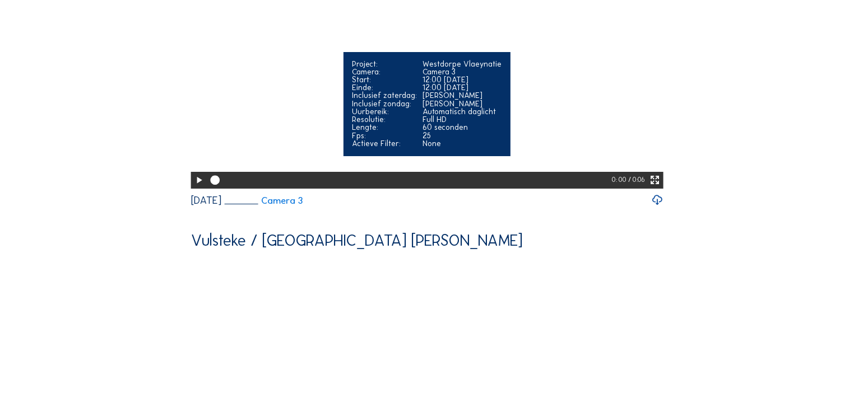
drag, startPoint x: 210, startPoint y: 307, endPoint x: 318, endPoint y: 305, distance: 108.7
click at [318, 189] on div at bounding box center [409, 180] width 405 height 17
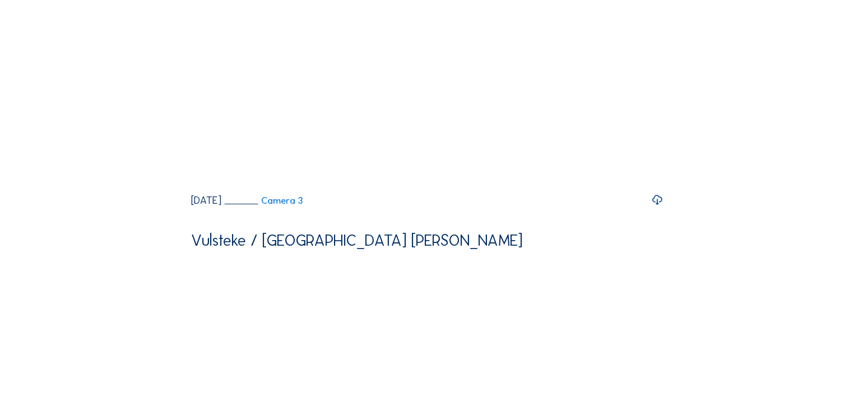
click at [746, 196] on div "Dagelijks Wekelijks Maandelijks Begin tot nu Timelapse maken Zoeken Volledig sc…" at bounding box center [427, 206] width 640 height 2448
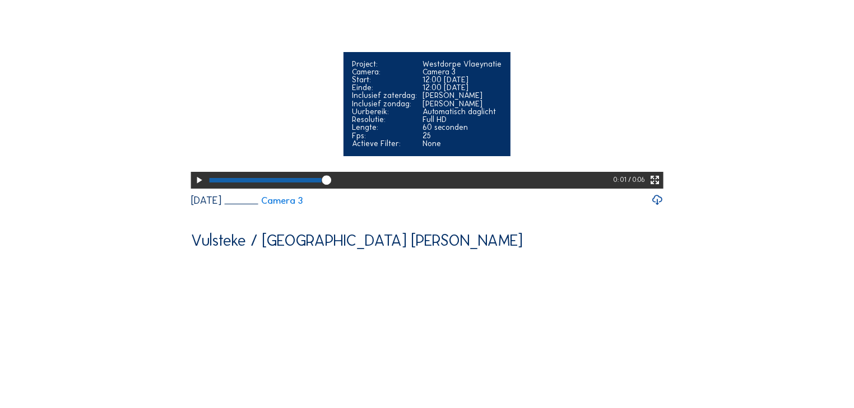
drag, startPoint x: 325, startPoint y: 309, endPoint x: 559, endPoint y: 306, distance: 234.2
click at [559, 189] on div at bounding box center [410, 180] width 407 height 17
click at [210, 182] on div at bounding box center [383, 180] width 346 height 4
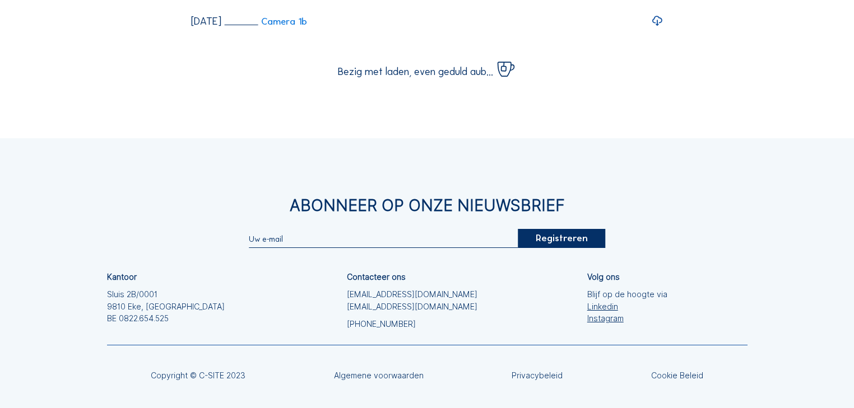
scroll to position [6564, 0]
